Goal: Task Accomplishment & Management: Complete application form

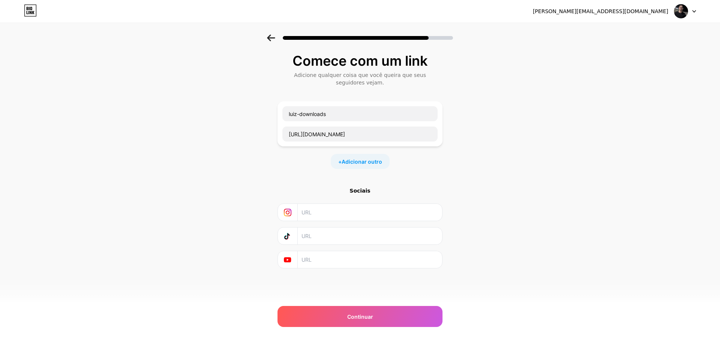
scroll to position [0, 84]
type input "[URL][DOMAIN_NAME]"
click at [450, 147] on div "Comece com um link Adicione qualquer coisa que você queira que seus seguidores …" at bounding box center [360, 170] width 720 height 271
click at [356, 135] on input "[URL][DOMAIN_NAME]" at bounding box center [360, 133] width 155 height 15
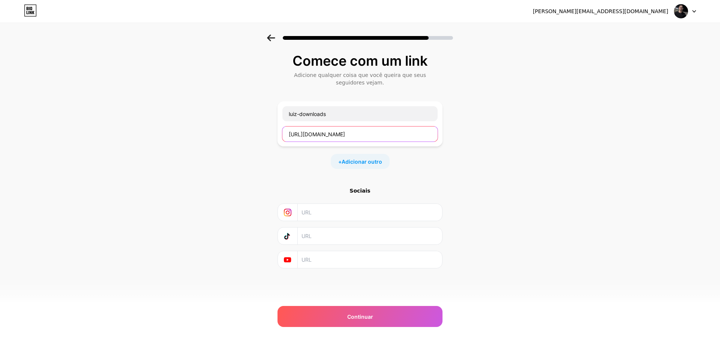
scroll to position [0, 84]
drag, startPoint x: 306, startPoint y: 131, endPoint x: 306, endPoint y: 32, distance: 99.4
click at [526, 145] on div "Comece com um link Adicione qualquer coisa que você queira que seus seguidores …" at bounding box center [360, 170] width 720 height 271
click at [271, 37] on icon at bounding box center [271, 38] width 8 height 7
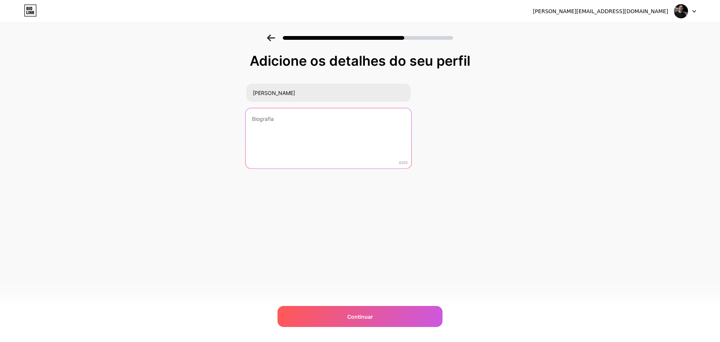
click at [298, 135] on textarea at bounding box center [329, 138] width 166 height 61
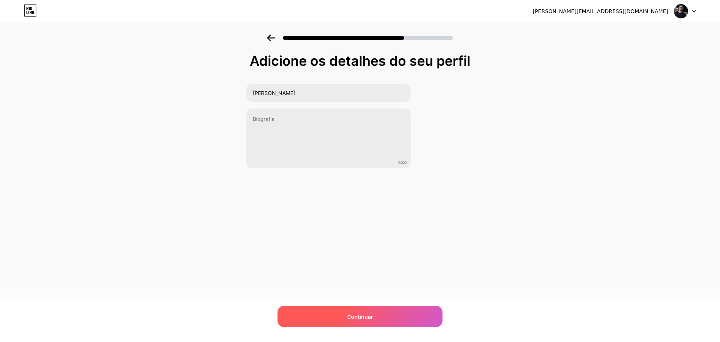
click at [364, 311] on div "Continuar" at bounding box center [360, 316] width 165 height 21
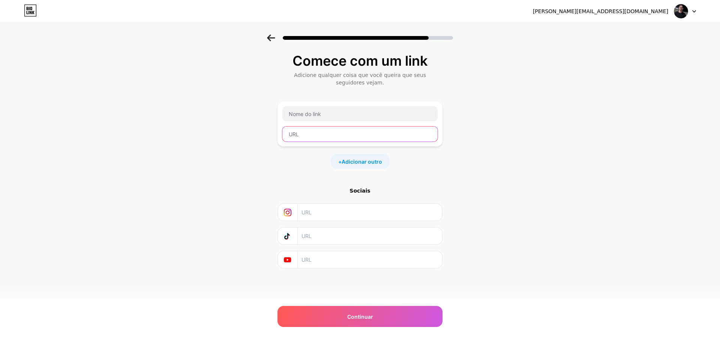
click at [318, 127] on input "text" at bounding box center [360, 133] width 155 height 15
paste input "[URL][DOMAIN_NAME]"
type input "[URL][DOMAIN_NAME]"
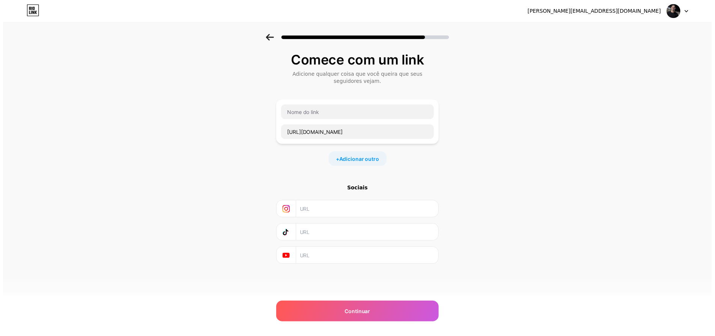
scroll to position [0, 0]
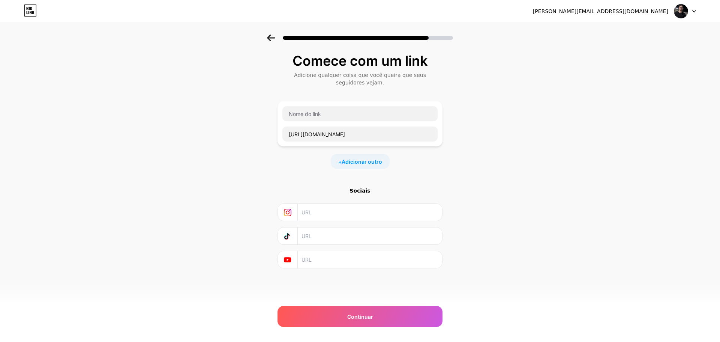
click at [504, 137] on div "Comece com um link Adicione qualquer coisa que você queira que seus seguidores …" at bounding box center [360, 170] width 720 height 271
click at [323, 115] on input "text" at bounding box center [360, 113] width 155 height 15
click at [290, 112] on input "text" at bounding box center [360, 113] width 155 height 15
paste input "luiz-downloads"
click at [290, 114] on input "luiz-downloads" at bounding box center [360, 113] width 155 height 15
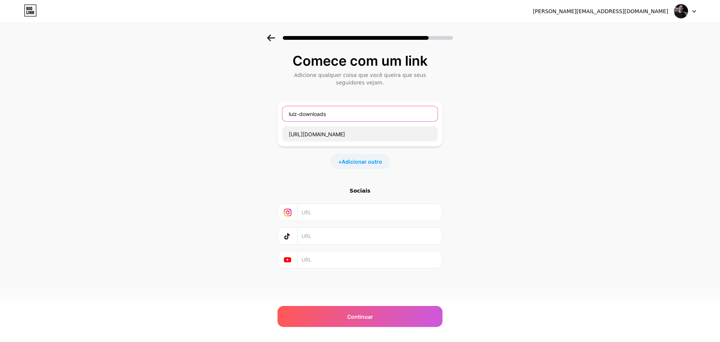
click at [338, 119] on input "luiz-downloads" at bounding box center [360, 113] width 155 height 15
type input "luiz-downloads"
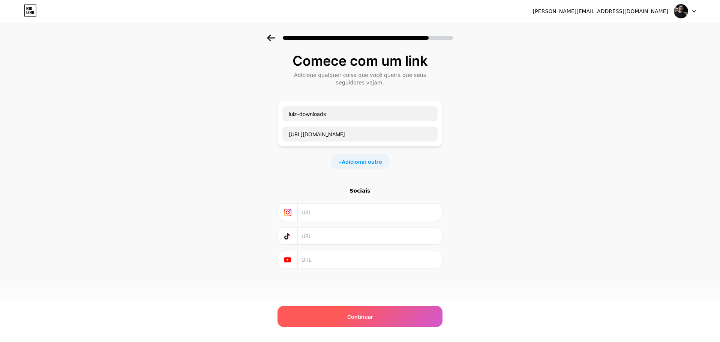
click at [375, 319] on div "Continuar" at bounding box center [360, 316] width 165 height 21
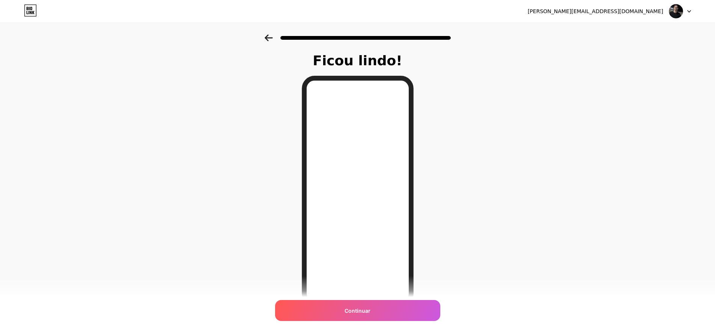
click at [267, 41] on icon at bounding box center [269, 38] width 8 height 7
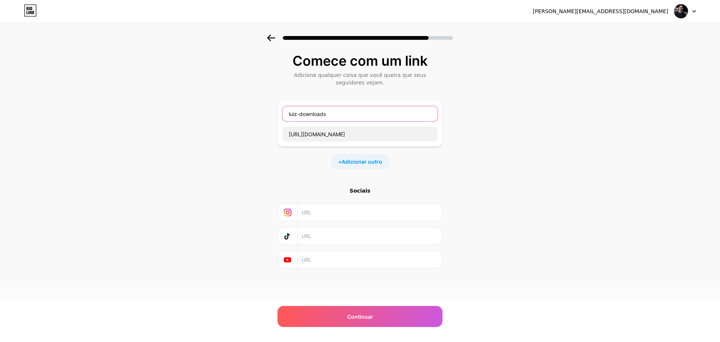
drag, startPoint x: 345, startPoint y: 113, endPoint x: 244, endPoint y: 107, distance: 101.5
click at [244, 107] on div "Comece com um link Adicione qualquer coisa que você queira que seus seguidores …" at bounding box center [360, 170] width 720 height 271
type input "PDV1"
click at [365, 162] on font "Adicionar outro" at bounding box center [362, 161] width 41 height 6
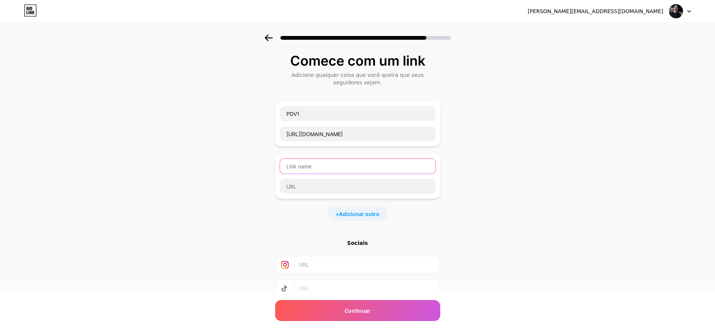
click at [329, 170] on input "text" at bounding box center [357, 166] width 155 height 15
type input "PDV2"
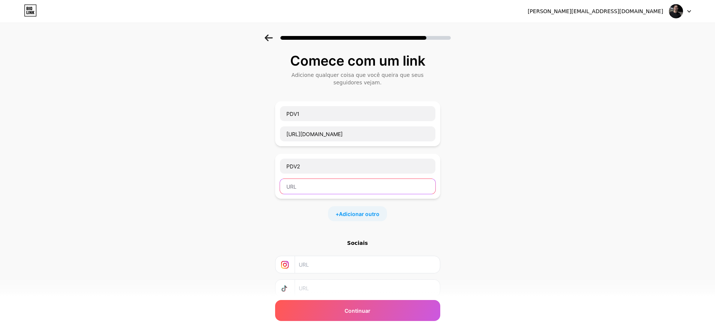
paste input "[URL][DOMAIN_NAME]"
type input "[URL][DOMAIN_NAME]"
click at [356, 215] on font "Adicionar outro" at bounding box center [359, 214] width 41 height 6
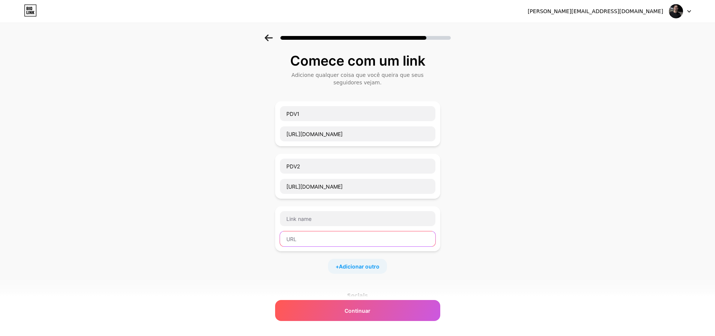
click at [316, 233] on input "text" at bounding box center [357, 239] width 155 height 15
paste input "[URL][DOMAIN_NAME]"
type input "[URL][DOMAIN_NAME]"
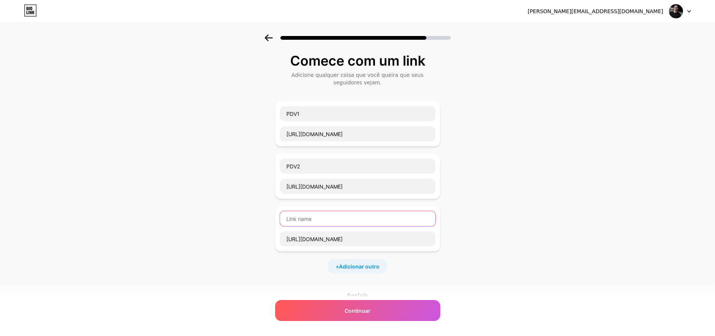
scroll to position [0, 0]
click at [305, 220] on input "text" at bounding box center [357, 218] width 155 height 15
type input "PDV3"
click at [247, 207] on div "Comece com um link Adicione qualquer coisa que você queira que seus seguidores …" at bounding box center [357, 223] width 715 height 376
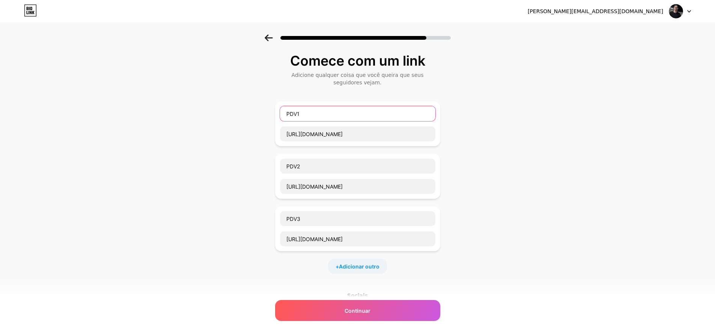
click at [310, 114] on input "PDV1" at bounding box center [357, 113] width 155 height 15
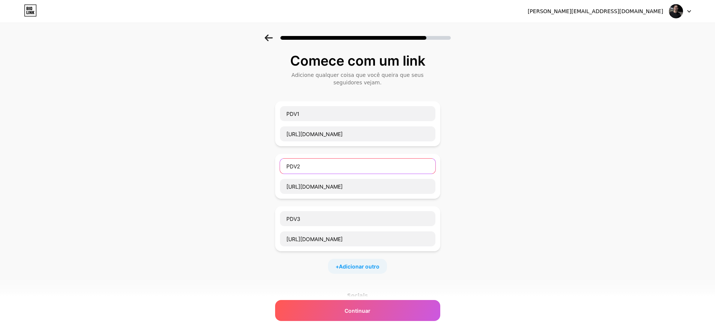
click at [309, 163] on input "PDV2" at bounding box center [357, 166] width 155 height 15
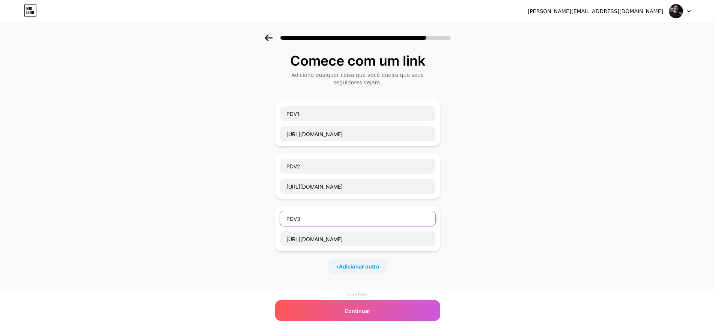
click at [316, 219] on input "PDV3" at bounding box center [357, 218] width 155 height 15
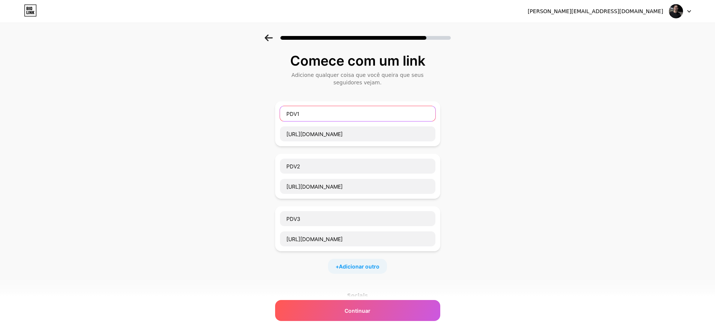
click at [310, 114] on input "PDV1" at bounding box center [357, 113] width 155 height 15
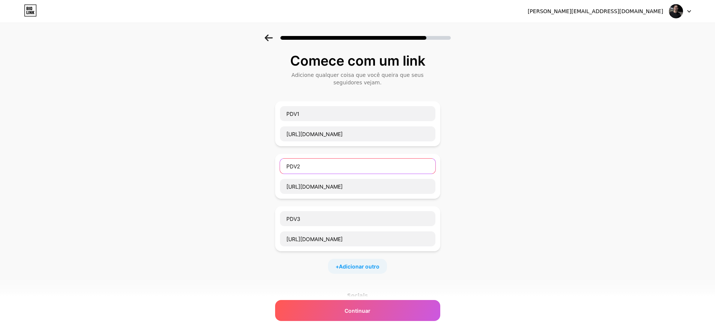
click at [307, 167] on input "PDV2" at bounding box center [357, 166] width 155 height 15
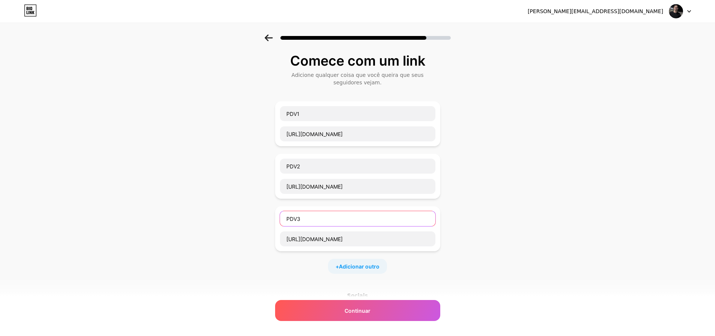
click at [313, 217] on input "PDV3" at bounding box center [357, 218] width 155 height 15
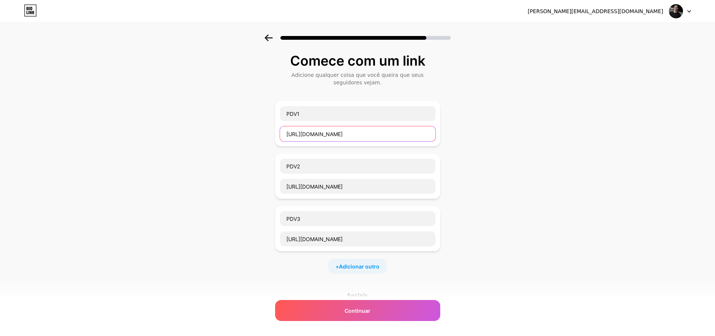
click at [289, 135] on input "[URL][DOMAIN_NAME]" at bounding box center [357, 133] width 155 height 15
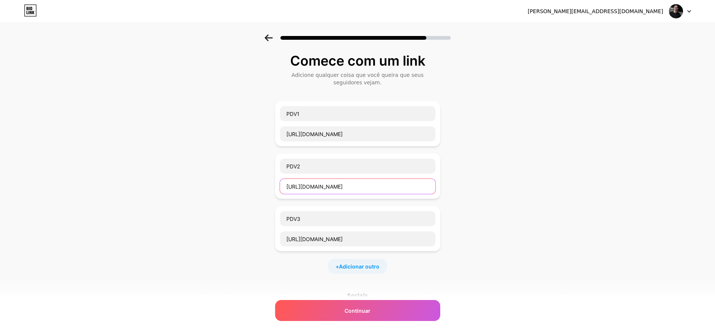
click at [288, 189] on input "[URL][DOMAIN_NAME]" at bounding box center [357, 186] width 155 height 15
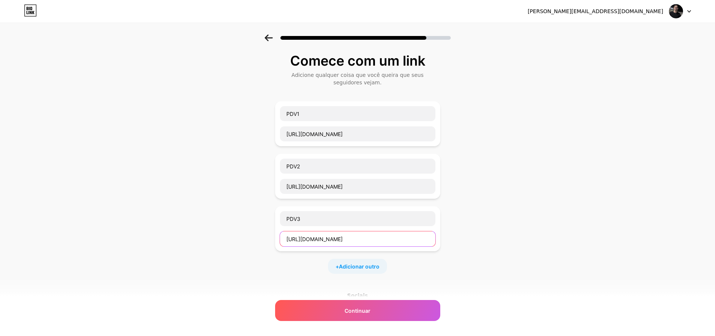
click at [289, 238] on input "[URL][DOMAIN_NAME]" at bounding box center [357, 239] width 155 height 15
click at [361, 265] on font "Adicionar outro" at bounding box center [359, 266] width 41 height 6
click at [326, 269] on input "text" at bounding box center [357, 271] width 155 height 15
click at [319, 287] on input "text" at bounding box center [357, 291] width 155 height 15
paste input "[URL][DOMAIN_NAME]"
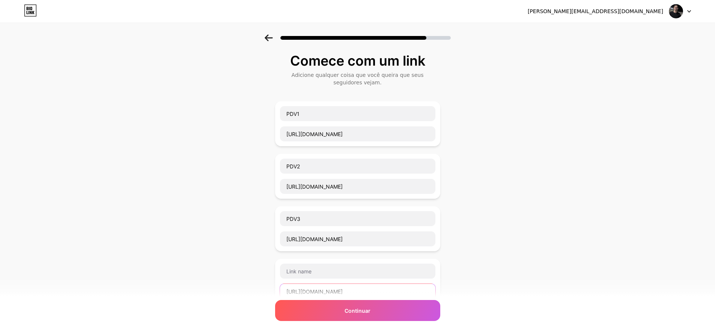
scroll to position [0, 9]
type input "[URL][DOMAIN_NAME]"
click at [310, 274] on input "text" at bounding box center [357, 271] width 155 height 15
type input "D"
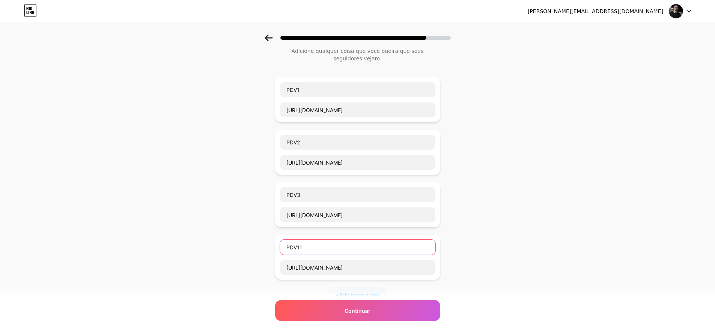
scroll to position [38, 0]
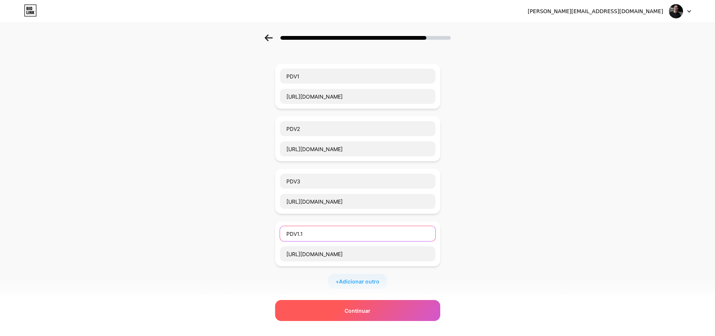
type input "PDV1.1"
click at [362, 308] on font "Continuar" at bounding box center [357, 311] width 26 height 6
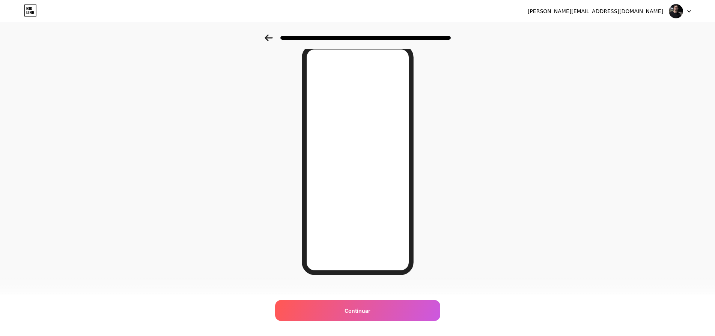
scroll to position [40, 0]
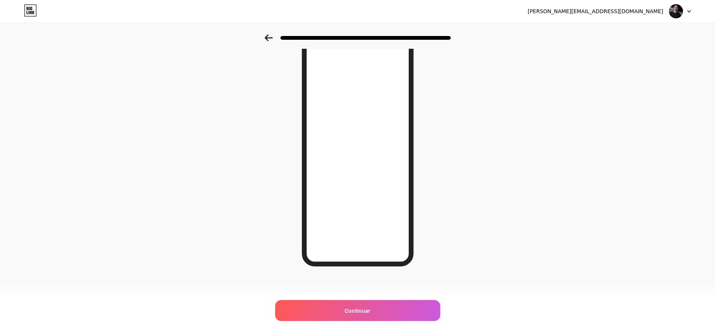
click at [271, 35] on icon at bounding box center [269, 38] width 8 height 7
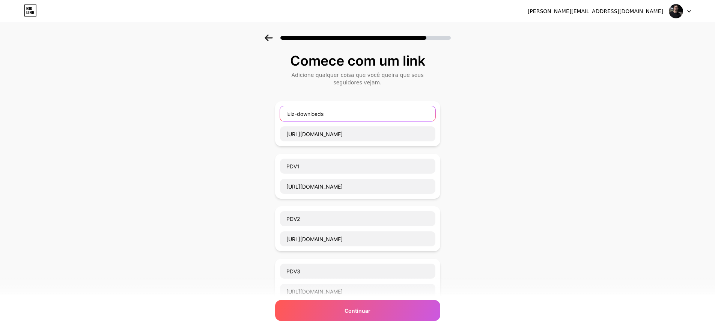
drag, startPoint x: 344, startPoint y: 115, endPoint x: 263, endPoint y: 122, distance: 81.0
click at [263, 122] on div "Comece com um link Adicione qualquer coisa que você queira que seus seguidores …" at bounding box center [357, 275] width 715 height 481
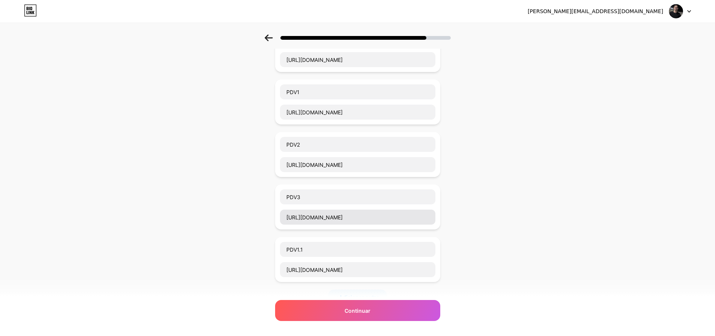
scroll to position [75, 0]
type input "JAVA"
drag, startPoint x: 311, startPoint y: 235, endPoint x: 308, endPoint y: 227, distance: 9.1
click at [308, 227] on div "JAVA [URL][DOMAIN_NAME] PDV1 [URL][DOMAIN_NAME] PDV2 [URL][DOMAIN_NAME] PDV3 [U…" at bounding box center [357, 165] width 165 height 278
click at [320, 268] on input "[URL][DOMAIN_NAME]" at bounding box center [357, 269] width 155 height 15
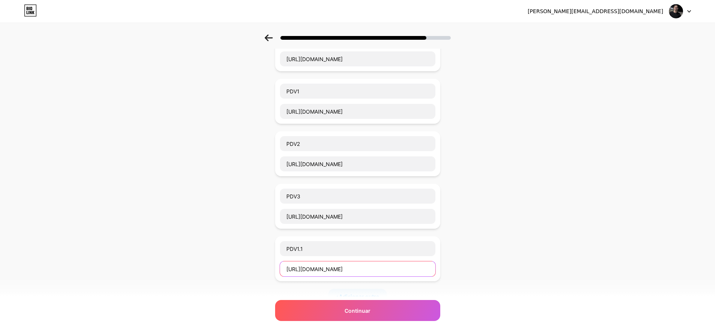
click at [320, 268] on input "[URL][DOMAIN_NAME]" at bounding box center [357, 269] width 155 height 15
click at [320, 269] on input "[URL][DOMAIN_NAME]" at bounding box center [357, 269] width 155 height 15
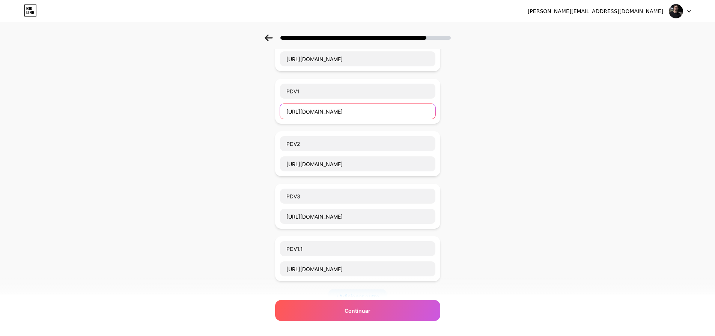
click at [325, 111] on input "[URL][DOMAIN_NAME]" at bounding box center [357, 111] width 155 height 15
paste input "[DOMAIN_NAME][URL]"
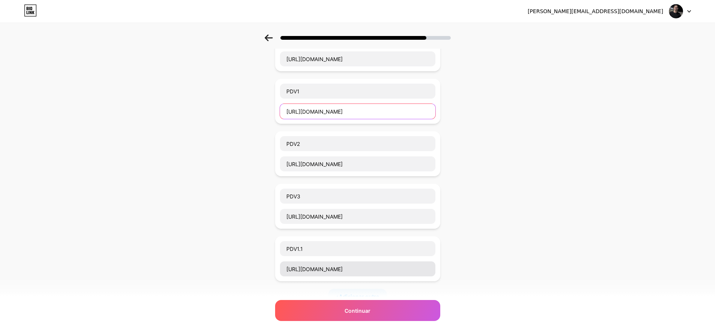
type input "[URL][DOMAIN_NAME]"
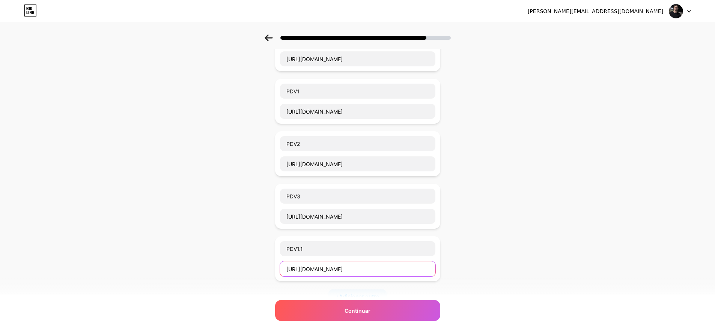
scroll to position [0, 0]
click at [316, 274] on input "[URL][DOMAIN_NAME]" at bounding box center [357, 269] width 155 height 15
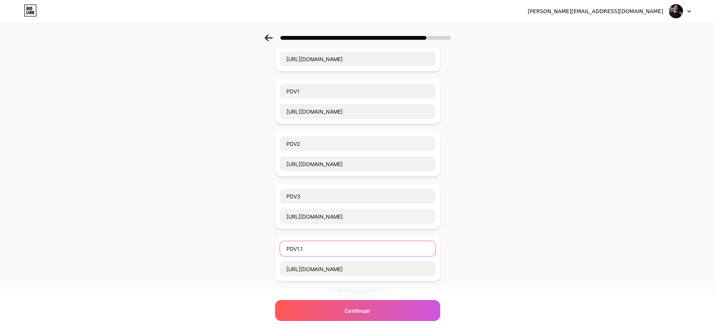
click at [322, 255] on input "PDV1.1" at bounding box center [357, 248] width 155 height 15
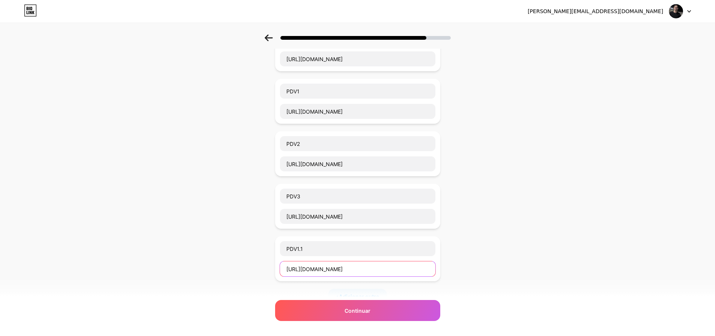
click at [331, 272] on input "[URL][DOMAIN_NAME]" at bounding box center [357, 269] width 155 height 15
click at [471, 269] on div "Comece com um link Adicione qualquer coisa que você queira que seus seguidores …" at bounding box center [357, 199] width 715 height 481
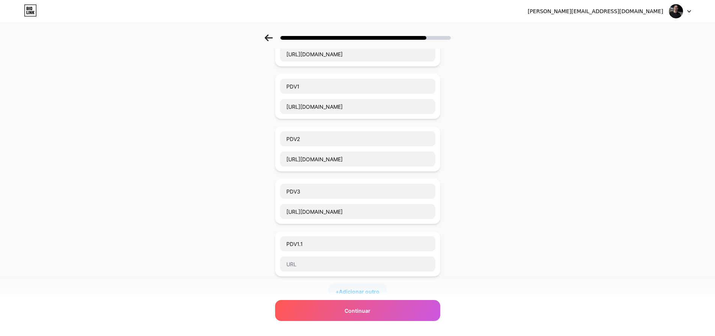
scroll to position [75, 0]
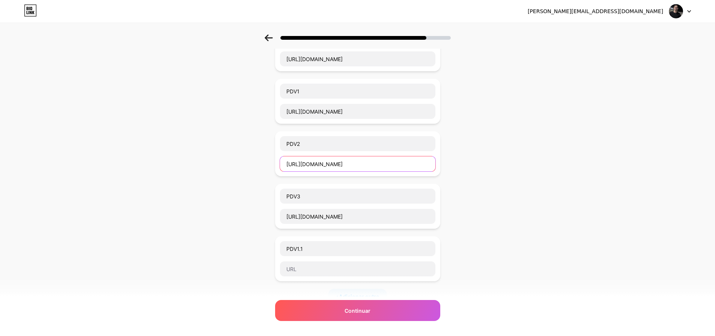
click at [315, 164] on input "[URL][DOMAIN_NAME]" at bounding box center [357, 163] width 155 height 15
paste input "[DOMAIN_NAME][URL]"
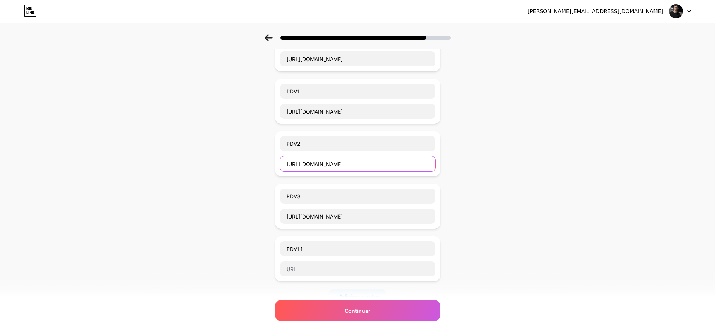
type input "[URL][DOMAIN_NAME]"
click at [247, 173] on div "Comece com um link Adicione qualquer coisa que você queira que seus seguidores …" at bounding box center [357, 199] width 715 height 481
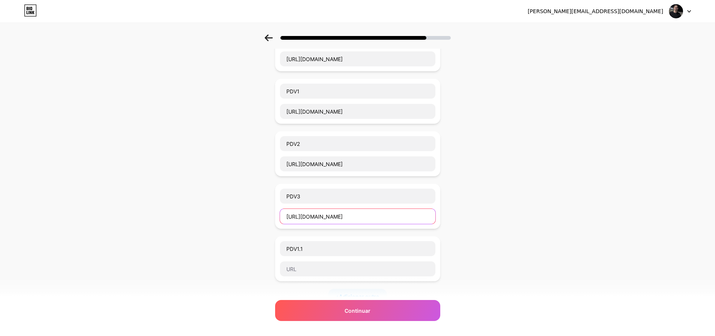
click at [318, 218] on input "[URL][DOMAIN_NAME]" at bounding box center [357, 216] width 155 height 15
click at [319, 218] on input "[URL][DOMAIN_NAME]" at bounding box center [357, 216] width 155 height 15
paste input "[URL][DOMAIN_NAME]"
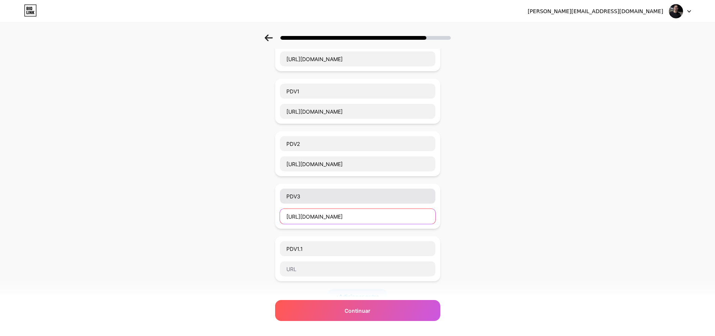
type input "[URL][DOMAIN_NAME]"
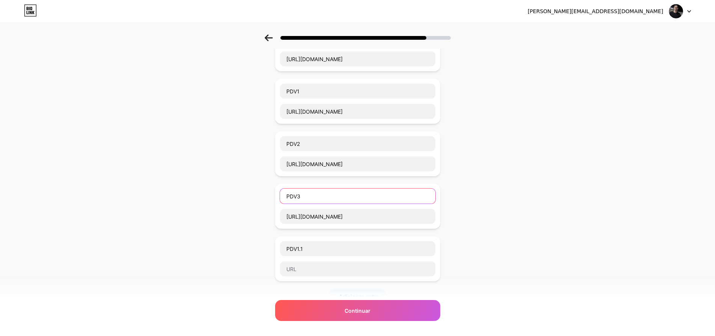
scroll to position [0, 0]
click at [312, 198] on input "PDV3" at bounding box center [357, 196] width 155 height 15
type input "P"
click at [310, 197] on input "NFCE - SP" at bounding box center [357, 196] width 155 height 15
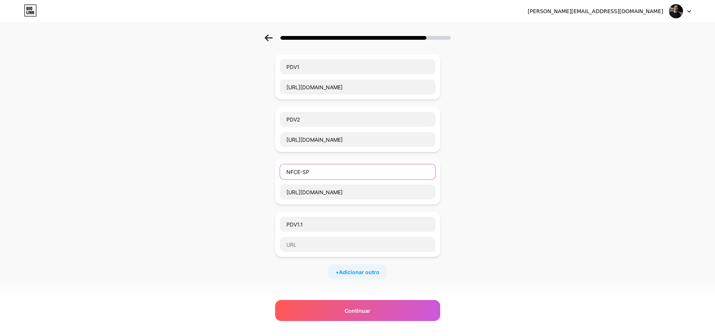
scroll to position [113, 0]
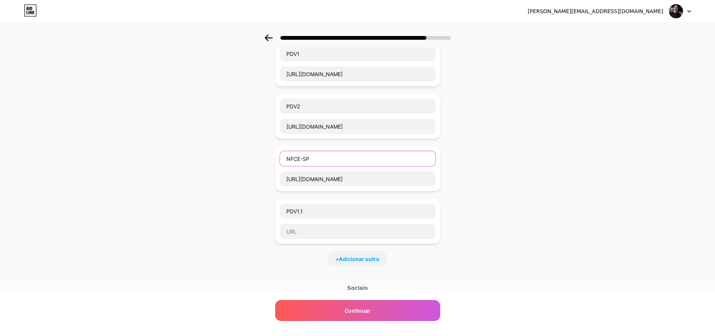
type input "NFCE-SP"
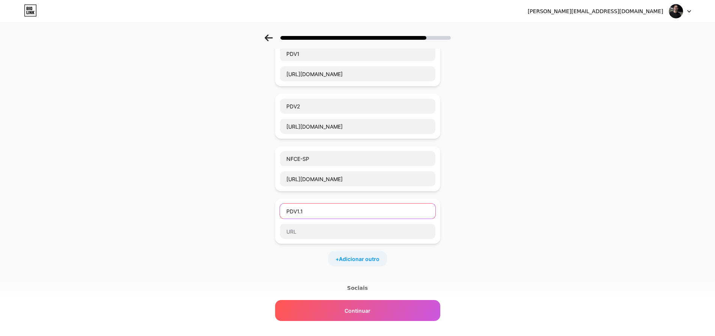
drag, startPoint x: 308, startPoint y: 211, endPoint x: 277, endPoint y: 210, distance: 31.1
click at [277, 210] on div "Comece com um link Adicione qualquer coisa que você queira que seus seguidores …" at bounding box center [357, 162] width 715 height 481
type input "Javasite"
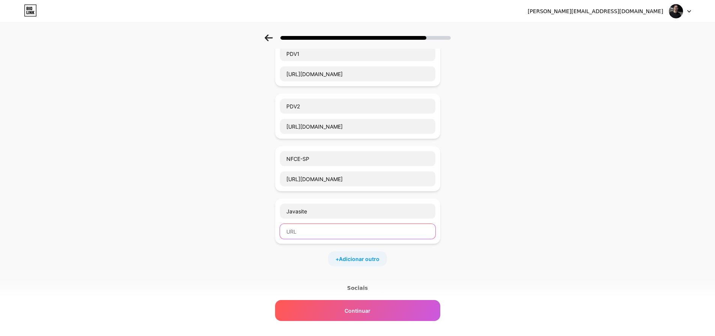
click at [308, 232] on input "text" at bounding box center [357, 231] width 155 height 15
paste input "[URL][DOMAIN_NAME]"
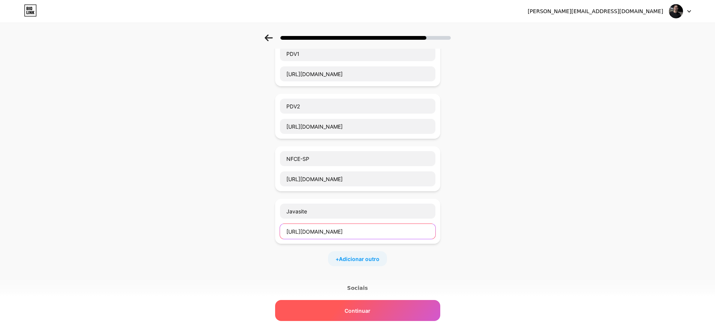
type input "[URL][DOMAIN_NAME]"
click at [381, 306] on div "Continuar" at bounding box center [357, 310] width 165 height 21
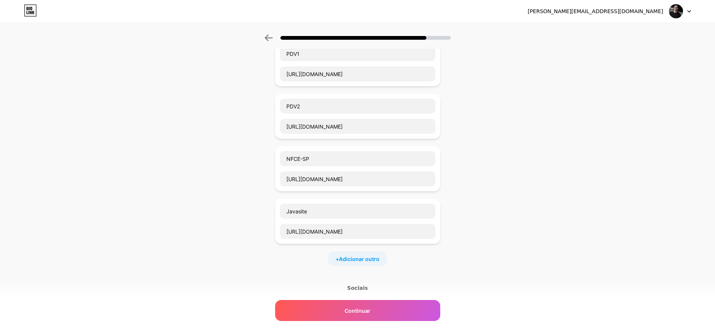
scroll to position [0, 0]
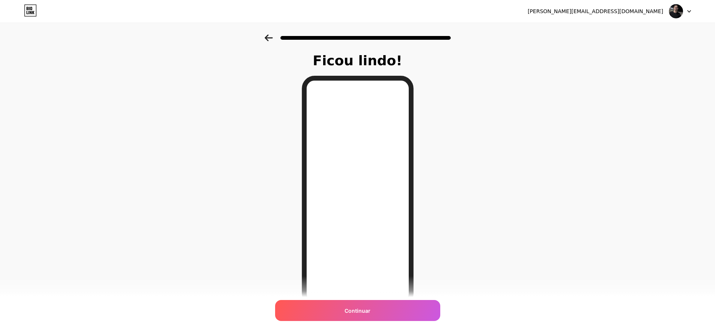
click at [272, 38] on icon at bounding box center [269, 38] width 8 height 7
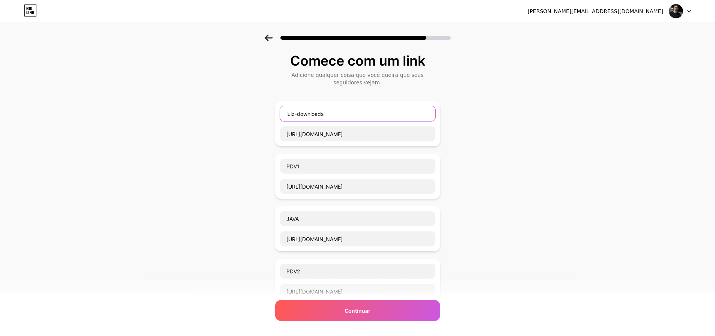
drag, startPoint x: 338, startPoint y: 116, endPoint x: 276, endPoint y: 119, distance: 62.0
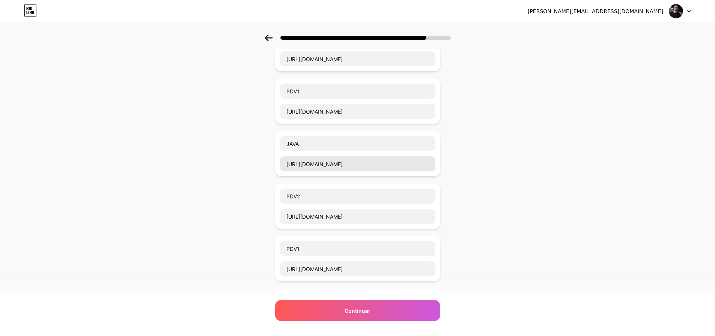
scroll to position [38, 0]
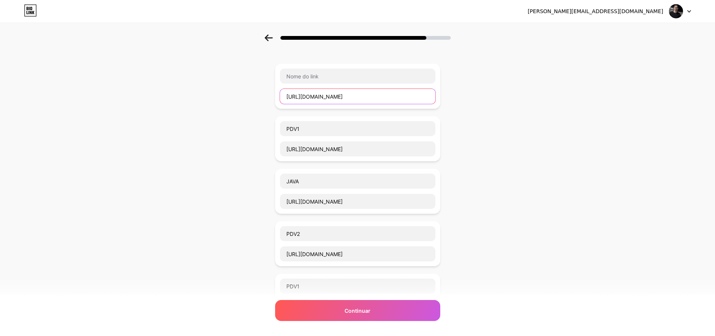
click at [341, 98] on input "[URL][DOMAIN_NAME]" at bounding box center [357, 96] width 155 height 15
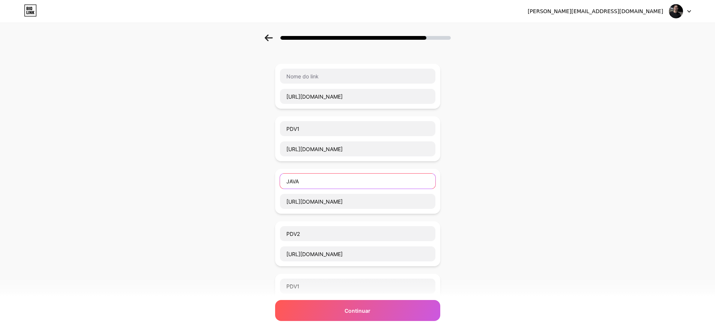
click at [307, 185] on input "JAVA" at bounding box center [357, 181] width 155 height 15
drag, startPoint x: 307, startPoint y: 185, endPoint x: 267, endPoint y: 181, distance: 40.3
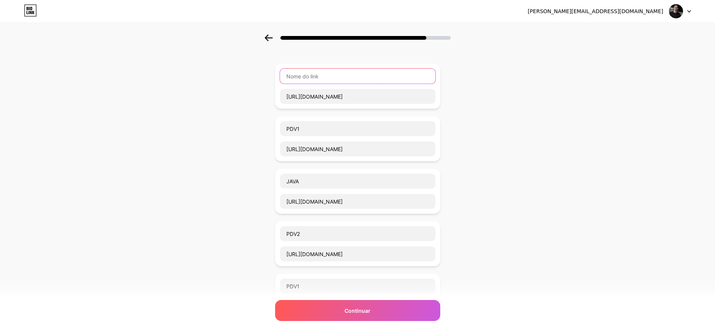
click at [309, 75] on input "text" at bounding box center [357, 76] width 155 height 15
paste input "JAVA"
type input "JAVA"
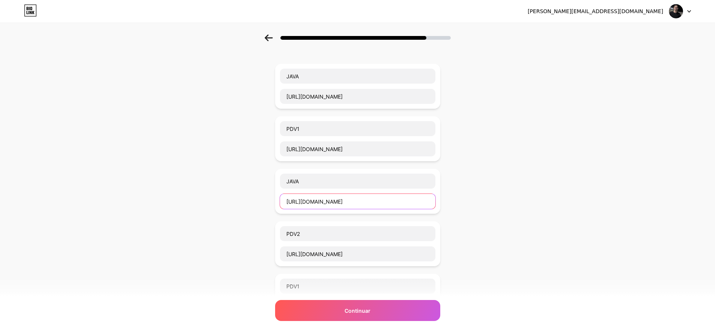
click at [323, 208] on input "[URL][DOMAIN_NAME]" at bounding box center [357, 201] width 155 height 15
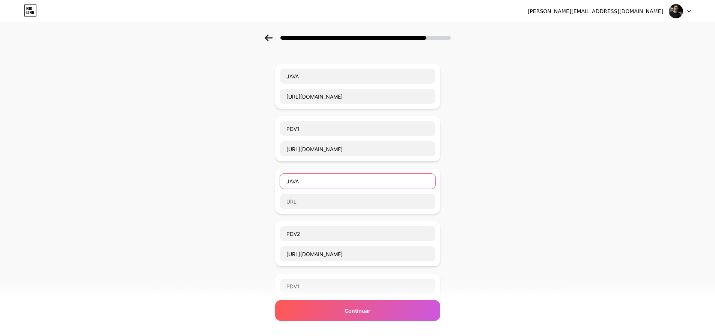
click at [328, 186] on input "JAVA" at bounding box center [357, 181] width 155 height 15
type input "J"
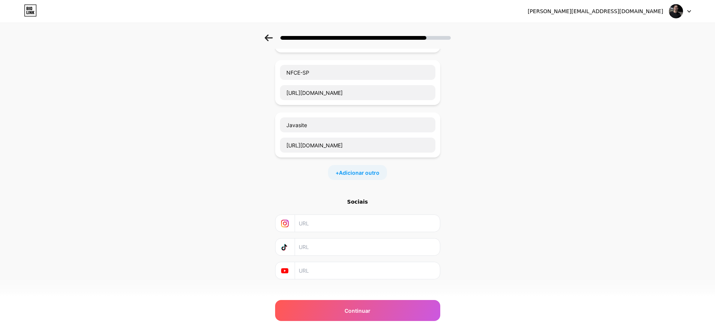
scroll to position [472, 0]
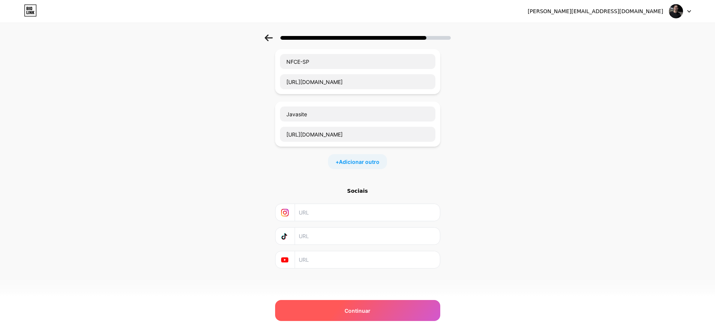
click at [337, 305] on div "Continuar" at bounding box center [357, 310] width 165 height 21
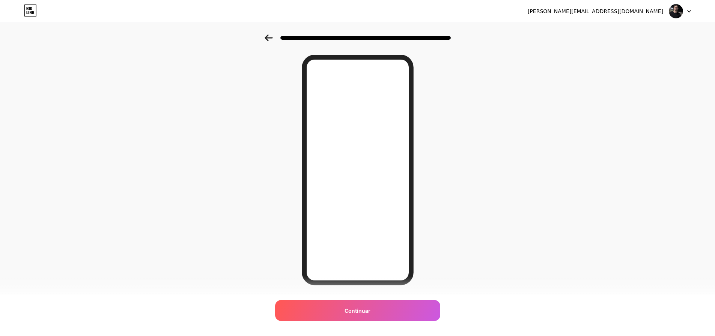
scroll to position [41, 0]
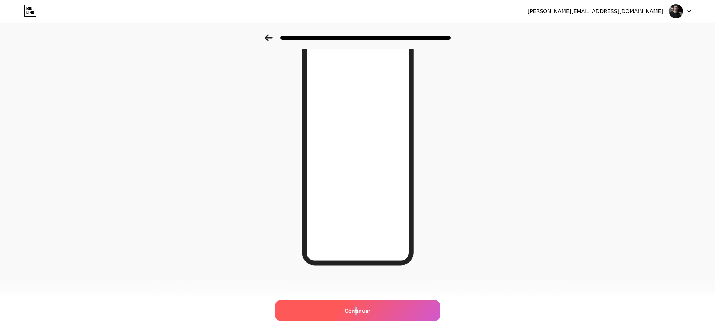
click at [359, 307] on span "Continuar" at bounding box center [357, 311] width 26 height 8
